Goal: Check status: Check status

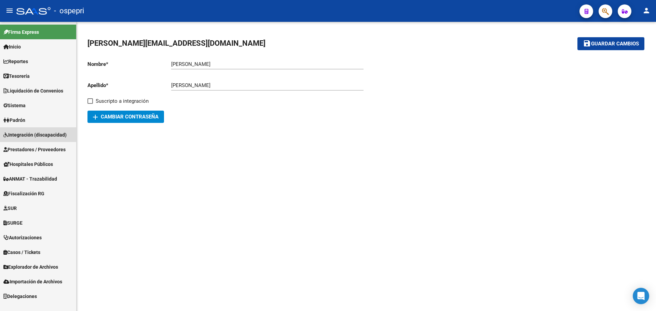
click at [28, 135] on span "Integración (discapacidad)" at bounding box center [34, 135] width 63 height 8
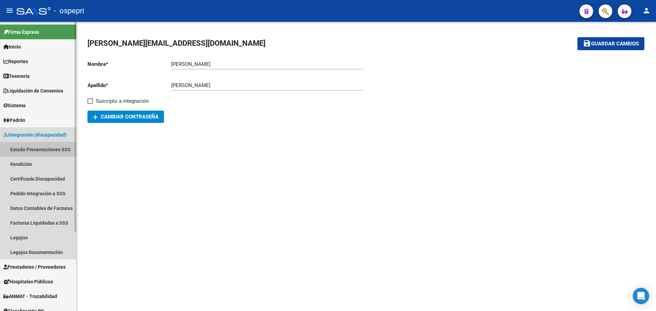
click at [33, 149] on link "Estado Presentaciones SSS" at bounding box center [38, 149] width 76 height 15
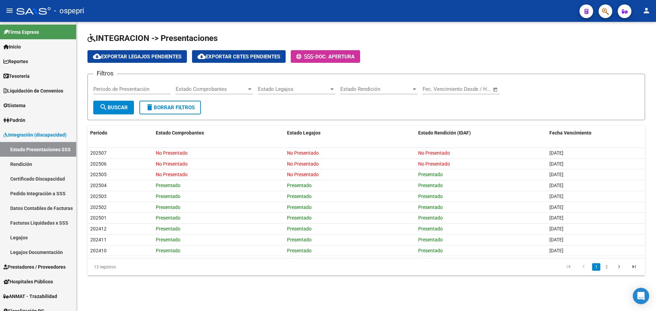
click at [121, 91] on input "Periodo de Presentación" at bounding box center [131, 89] width 77 height 6
click at [125, 108] on span "search Buscar" at bounding box center [113, 107] width 28 height 6
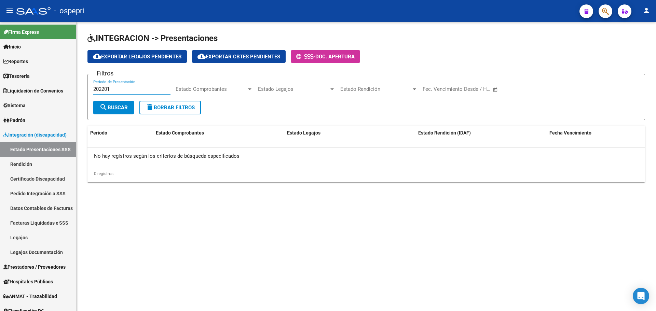
drag, startPoint x: 119, startPoint y: 90, endPoint x: 102, endPoint y: 90, distance: 17.4
click at [102, 90] on input "202201" at bounding box center [131, 89] width 77 height 6
click at [121, 109] on span "search Buscar" at bounding box center [113, 107] width 28 height 6
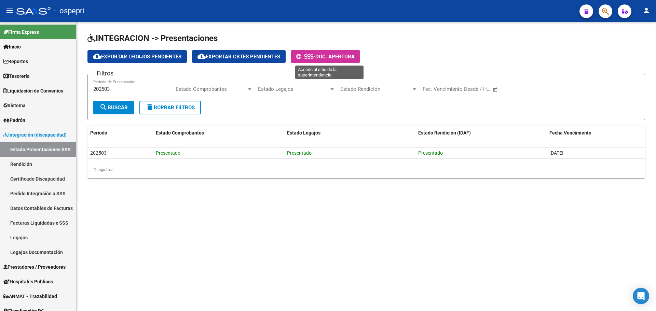
click at [348, 55] on span "Doc. Apertura" at bounding box center [334, 57] width 39 height 6
drag, startPoint x: 119, startPoint y: 88, endPoint x: 108, endPoint y: 89, distance: 12.0
click at [108, 89] on input "202503" at bounding box center [131, 89] width 77 height 6
type input "202504"
click at [121, 107] on span "search Buscar" at bounding box center [113, 107] width 28 height 6
